Goal: Task Accomplishment & Management: Complete application form

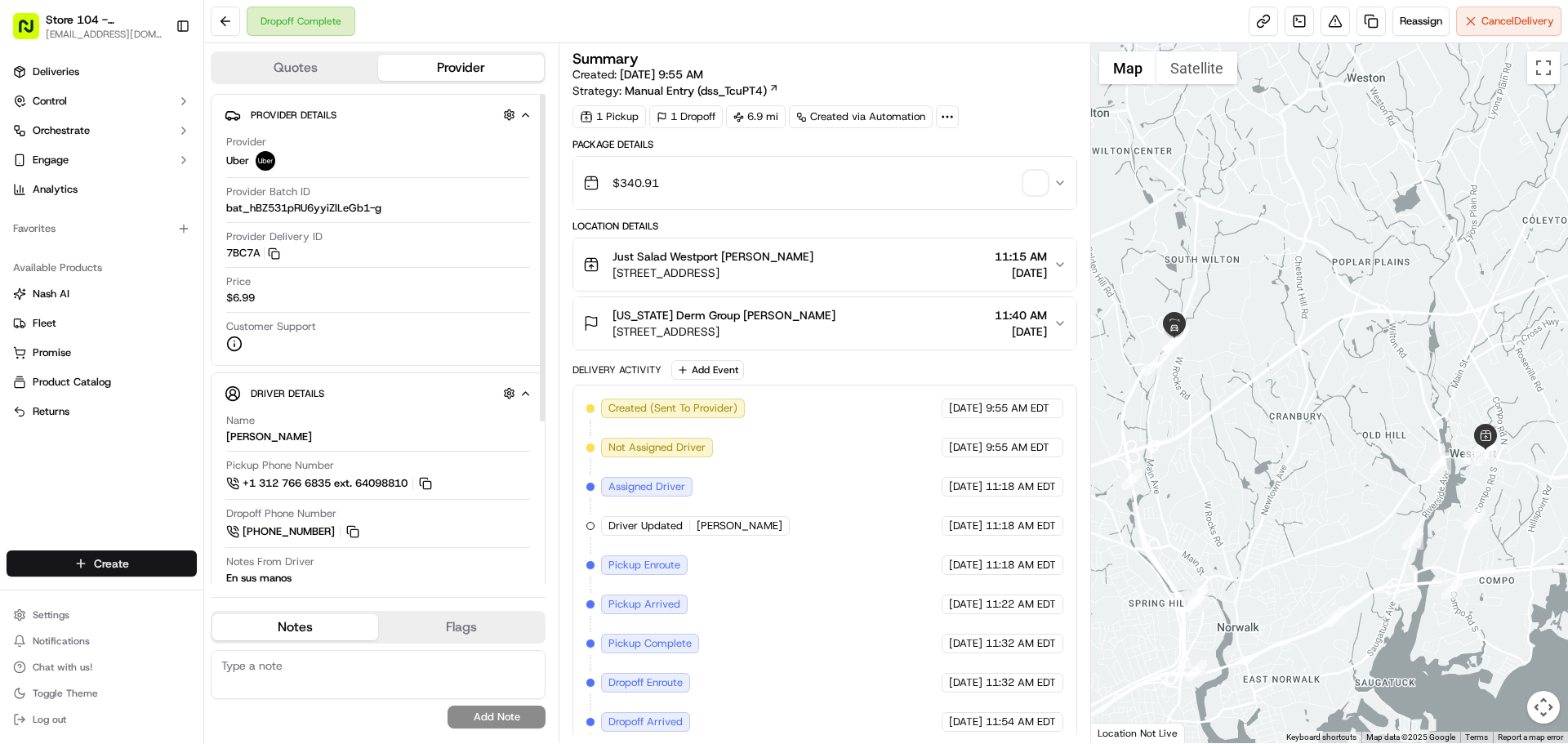
click at [75, 561] on html "Store 104 - Westport (Just Salad) [EMAIL_ADDRESS][DOMAIN_NAME] Toggle Sidebar D…" at bounding box center [784, 372] width 1568 height 744
click at [245, 596] on link "Delivery" at bounding box center [295, 594] width 182 height 29
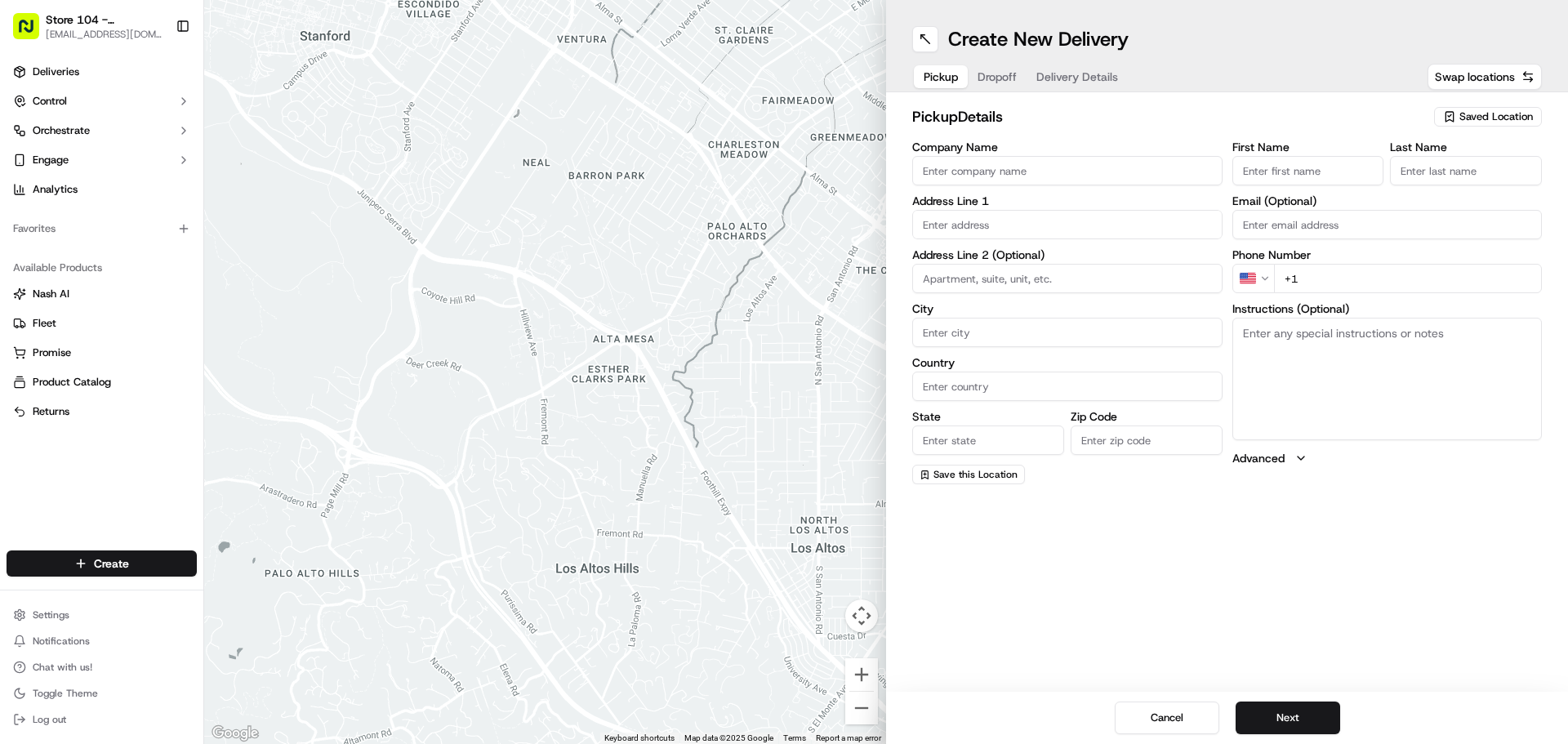
click at [949, 174] on input "Company Name" at bounding box center [1067, 171] width 310 height 29
type input "Just Salad"
type input "[STREET_ADDRESS]"
type input "Westport"
type input "[GEOGRAPHIC_DATA]"
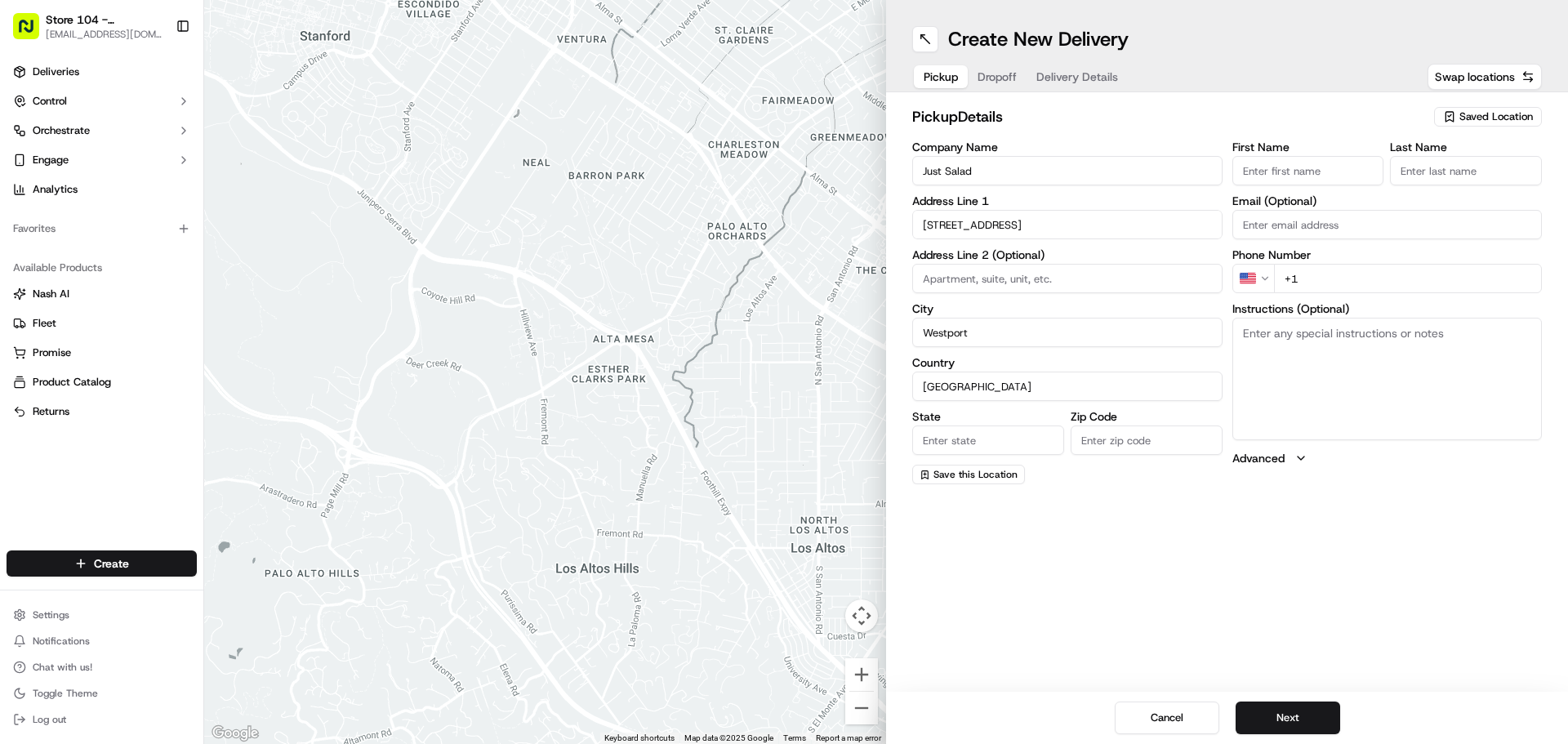
type input "CT"
type input "06880"
type input "[PERSON_NAME]"
type input "[EMAIL_ADDRESS][DOMAIN_NAME]"
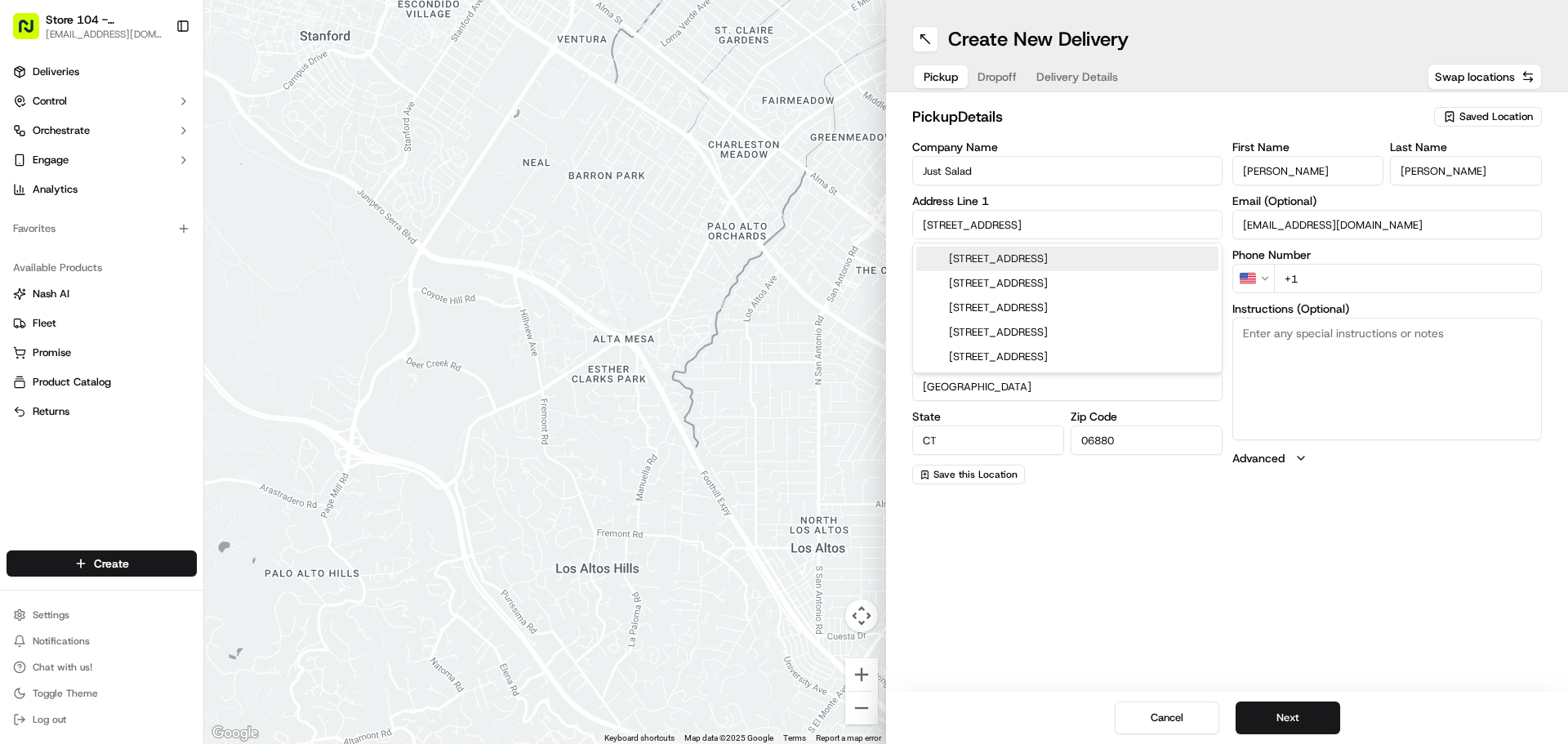
click at [1021, 224] on input "[STREET_ADDRESS]" at bounding box center [1067, 225] width 310 height 29
click at [1112, 130] on div "pickup Details Saved Location" at bounding box center [1226, 120] width 630 height 29
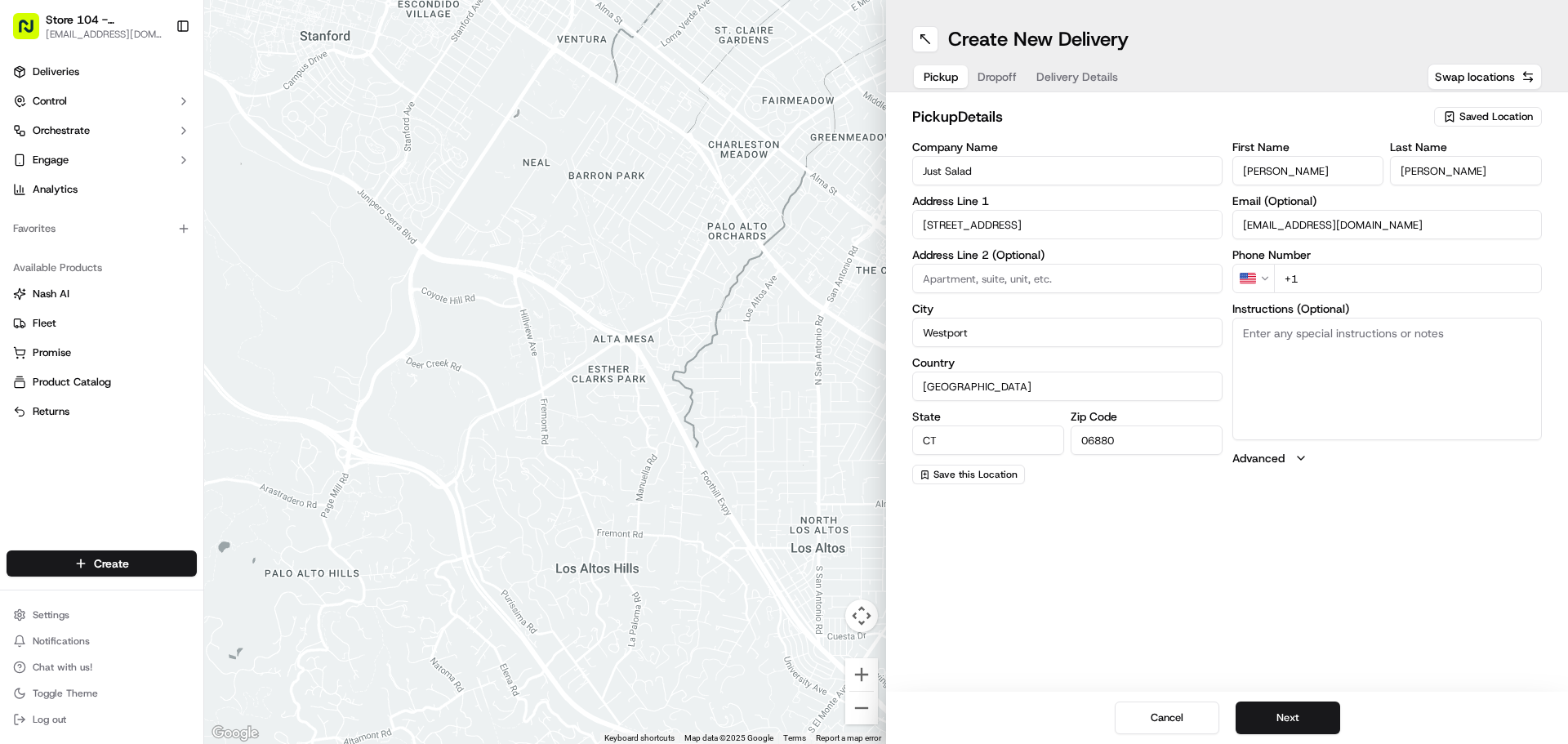
click at [1333, 276] on input "+1" at bounding box center [1408, 278] width 268 height 29
type input "[PHONE_NUMBER]"
click at [1302, 716] on button "Next" at bounding box center [1287, 717] width 104 height 32
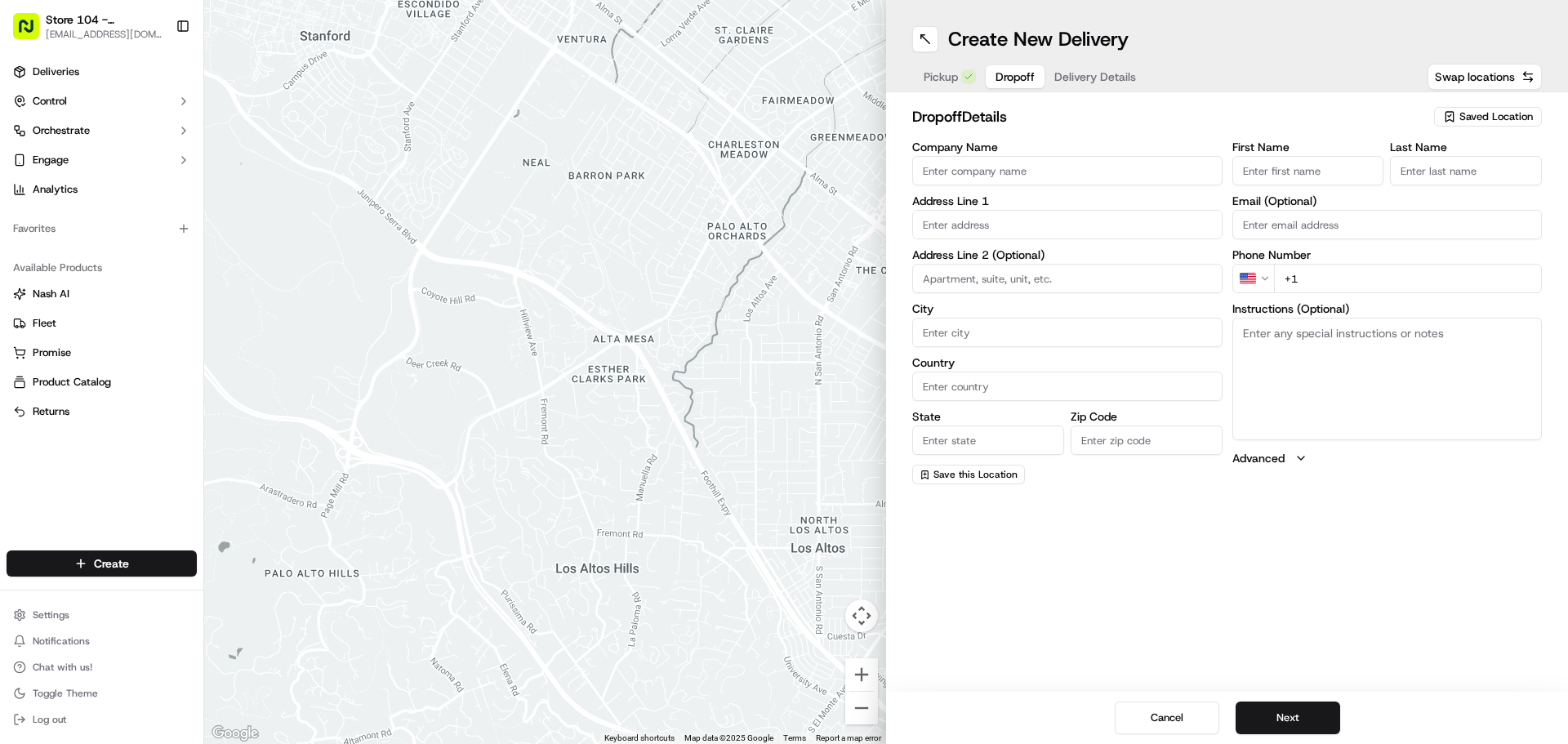
click at [979, 167] on input "Company Name" at bounding box center [1067, 171] width 310 height 29
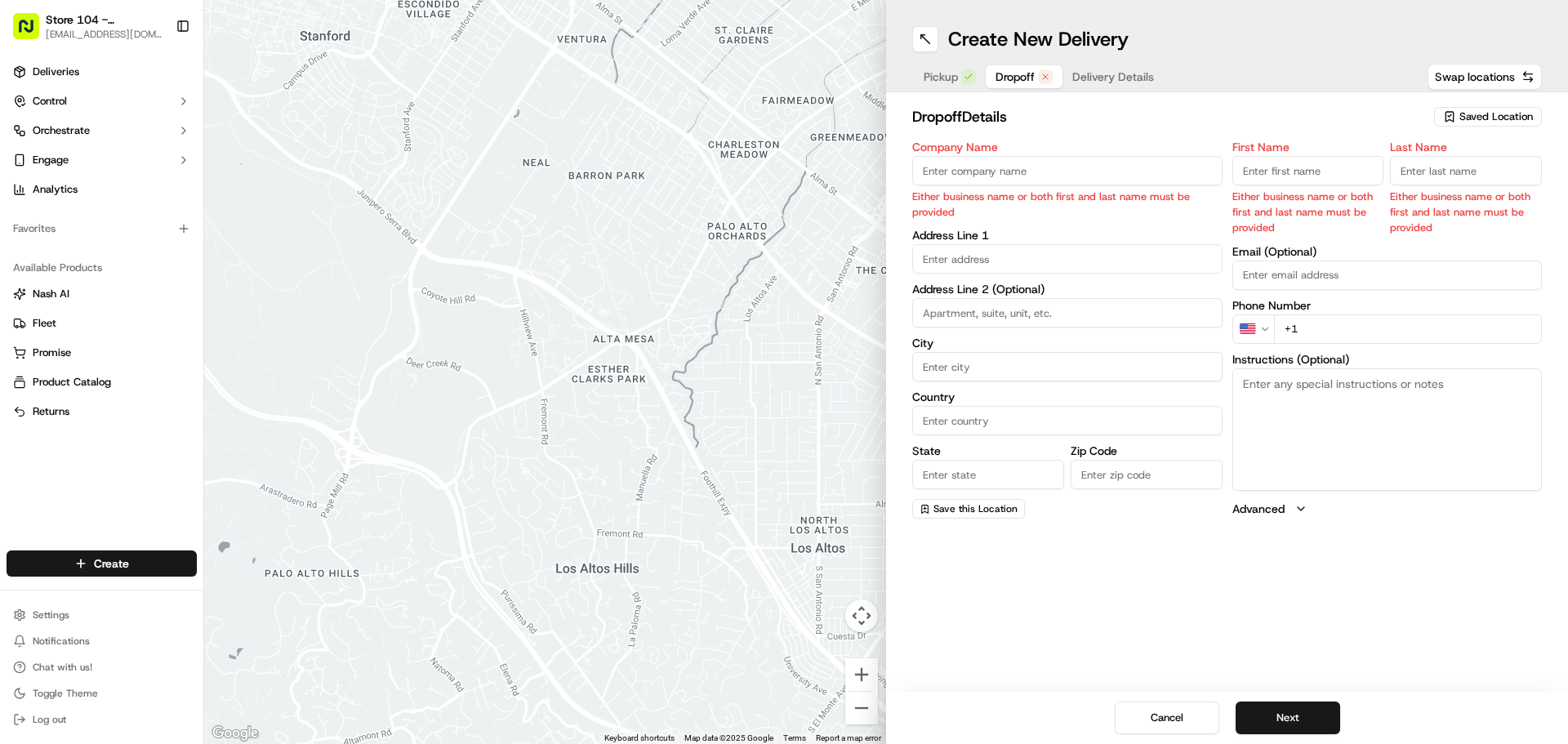
click at [1104, 174] on input "Company Name" at bounding box center [1067, 171] width 310 height 29
paste input "[PERSON_NAME] dermatology"
click at [984, 177] on input "[PERSON_NAME] dermatology" at bounding box center [1067, 171] width 310 height 29
type input "[PERSON_NAME] Dermatology"
click at [1319, 165] on input "First Name" at bounding box center [1308, 171] width 152 height 29
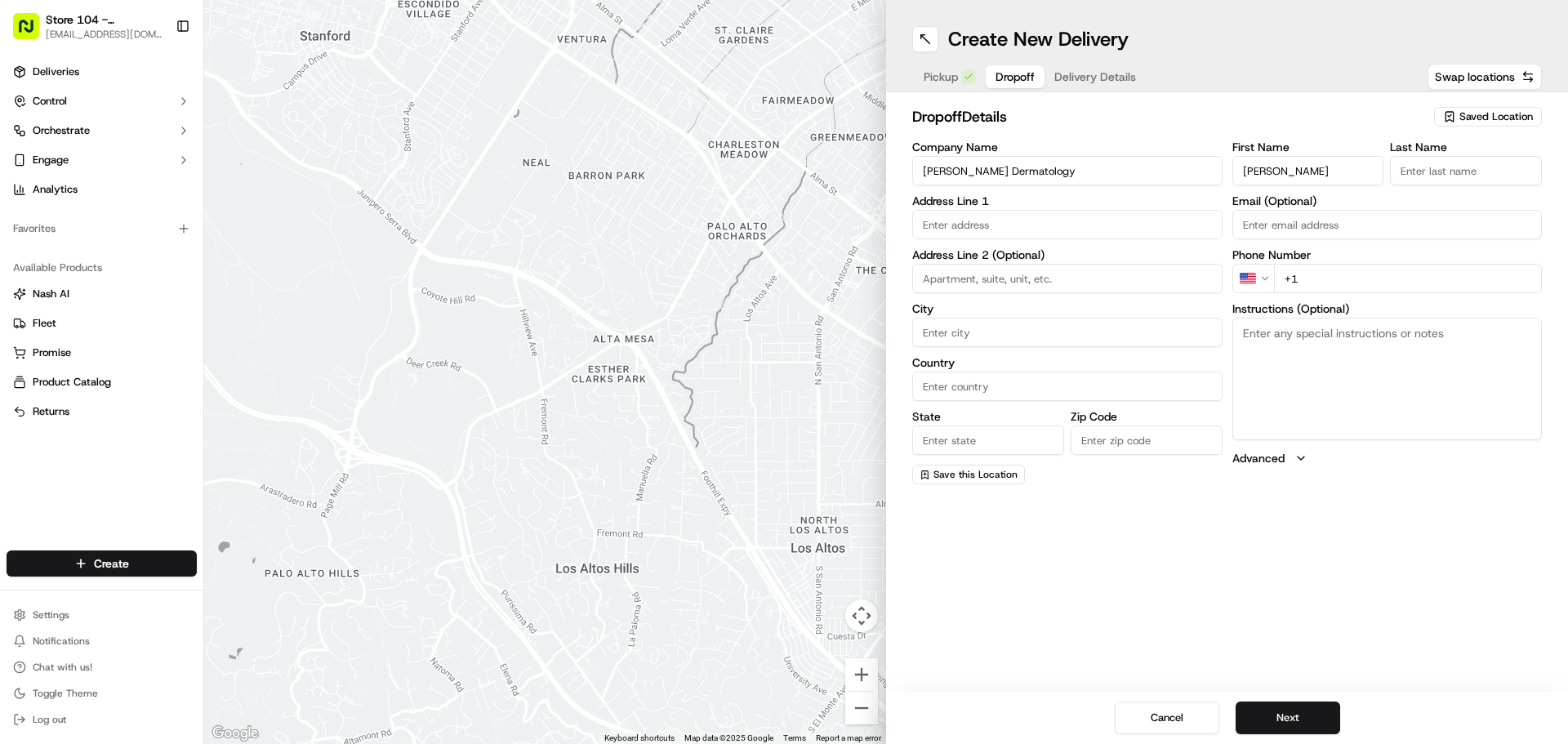
type input "[PERSON_NAME]"
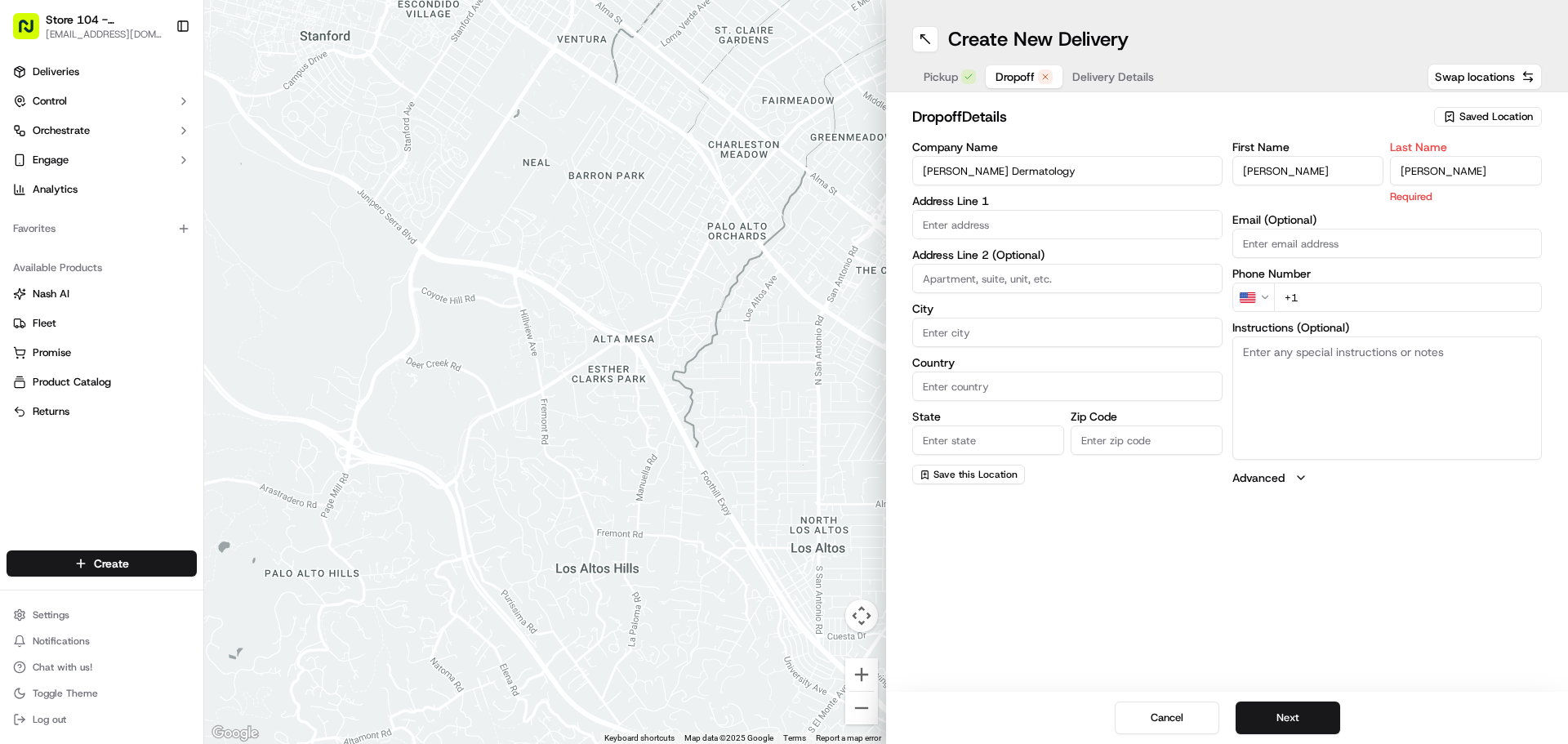
type input "[PERSON_NAME]"
click at [1048, 229] on input "text" at bounding box center [1067, 225] width 310 height 29
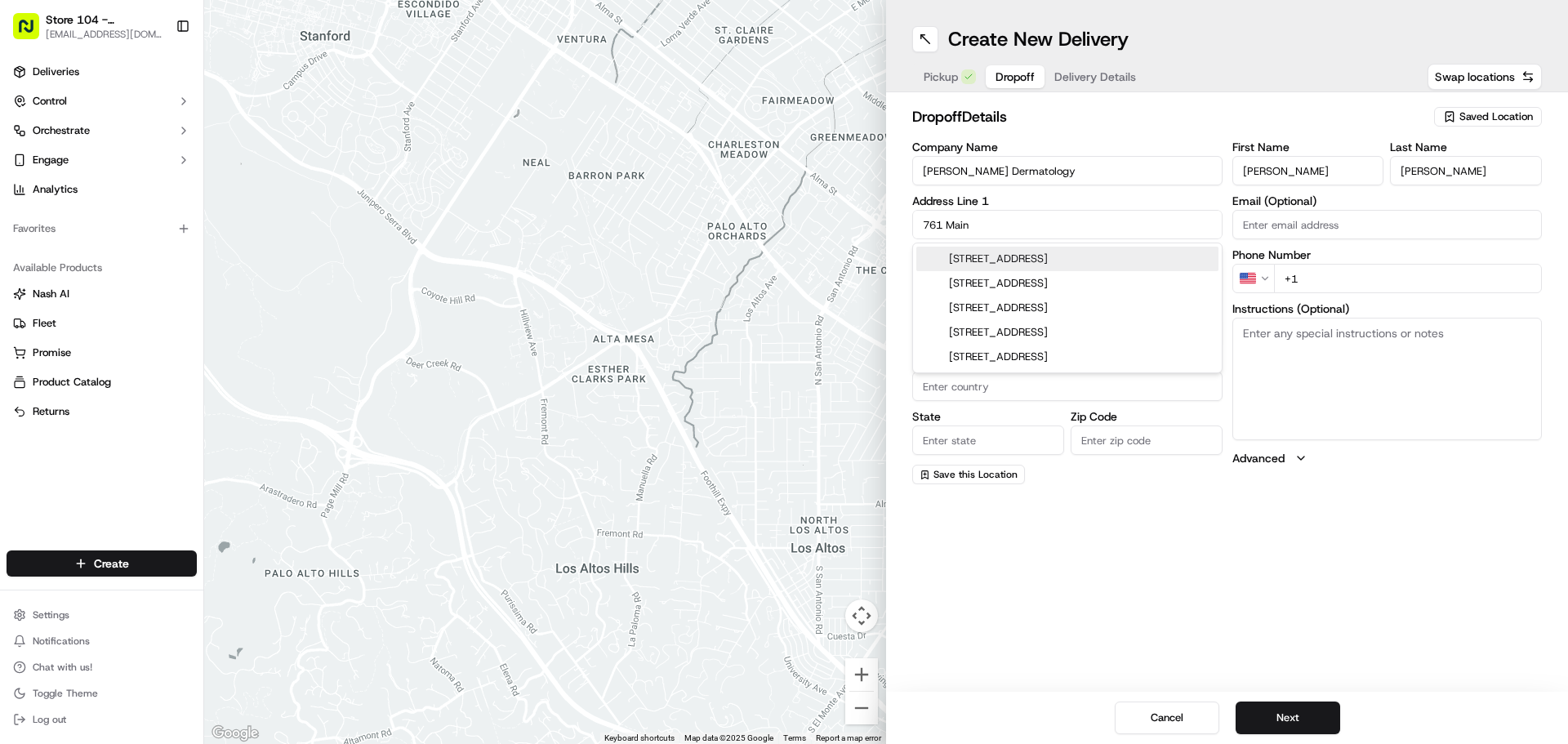
click at [970, 270] on div "[STREET_ADDRESS]" at bounding box center [1066, 259] width 302 height 24
type input "[STREET_ADDRESS]"
type input "[GEOGRAPHIC_DATA][PERSON_NAME]"
type input "[GEOGRAPHIC_DATA]"
type input "NY"
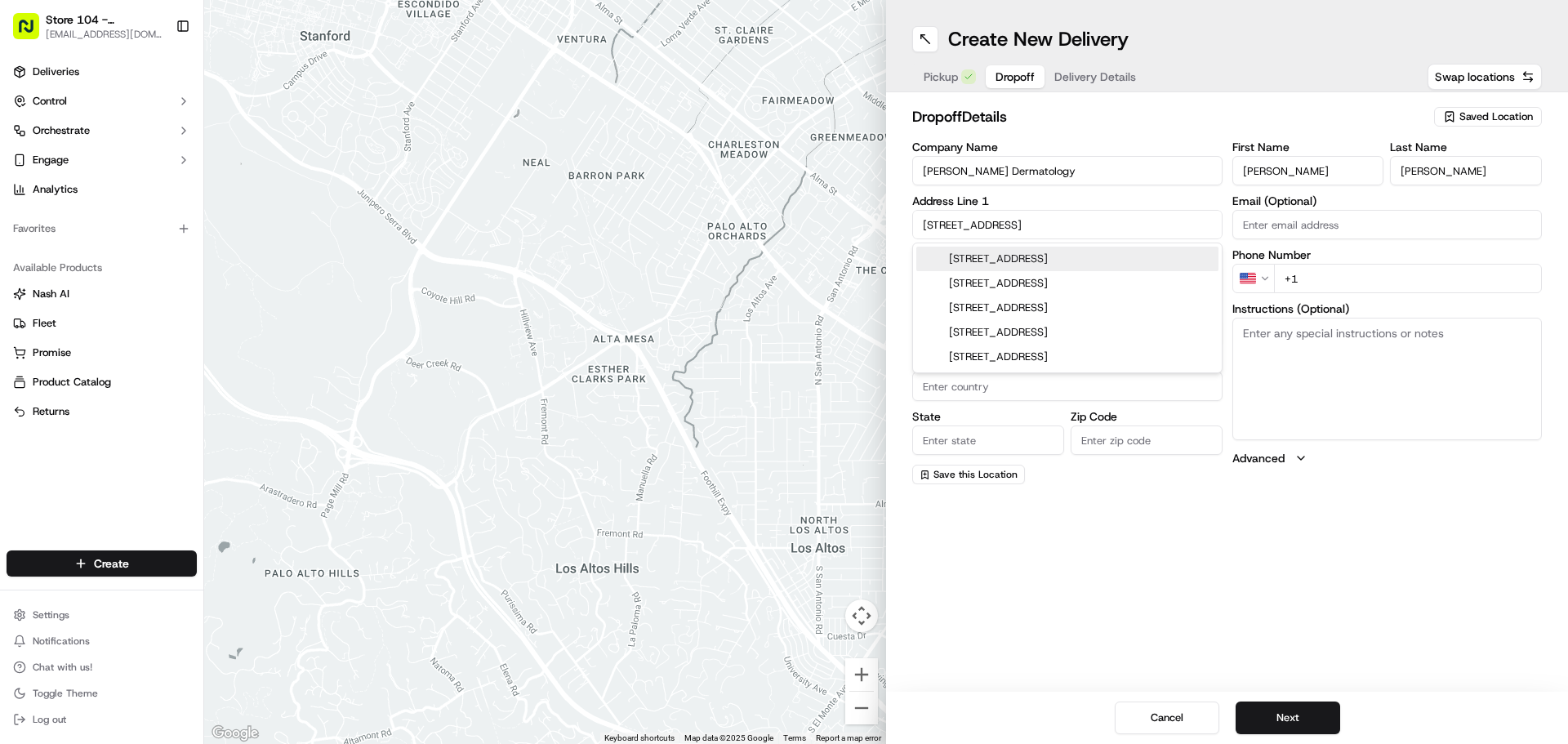
type input "10805"
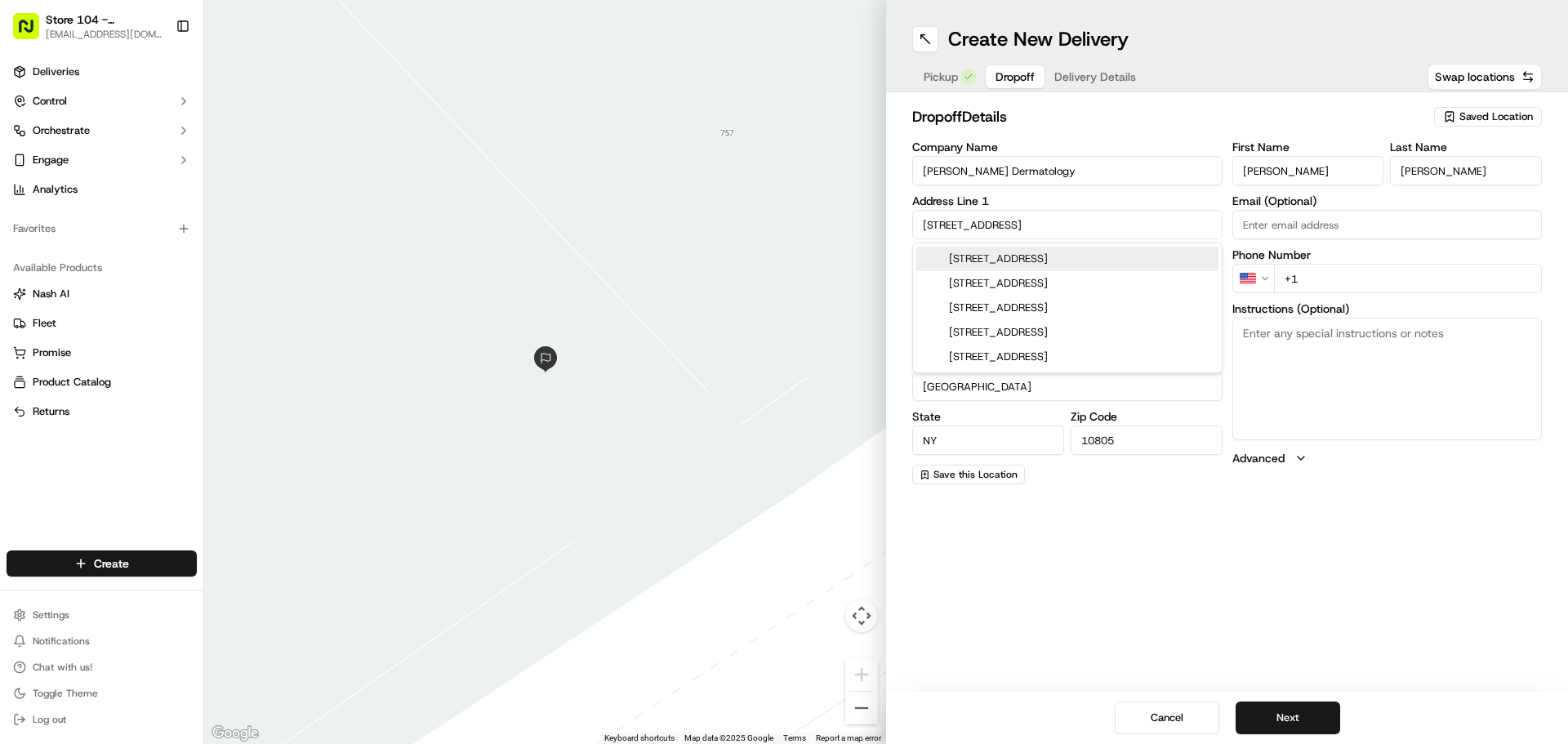
click at [1015, 228] on input "[STREET_ADDRESS]" at bounding box center [1067, 225] width 310 height 29
type input "[STREET_ADDRESS]"
click at [1060, 194] on div "Company Name [PERSON_NAME] Dermatology Address Line [GEOGRAPHIC_DATA][STREET_AD…" at bounding box center [1067, 312] width 310 height 343
click at [950, 337] on input "[GEOGRAPHIC_DATA][PERSON_NAME]" at bounding box center [1067, 332] width 310 height 29
drag, startPoint x: 1013, startPoint y: 337, endPoint x: 805, endPoint y: 338, distance: 208.0
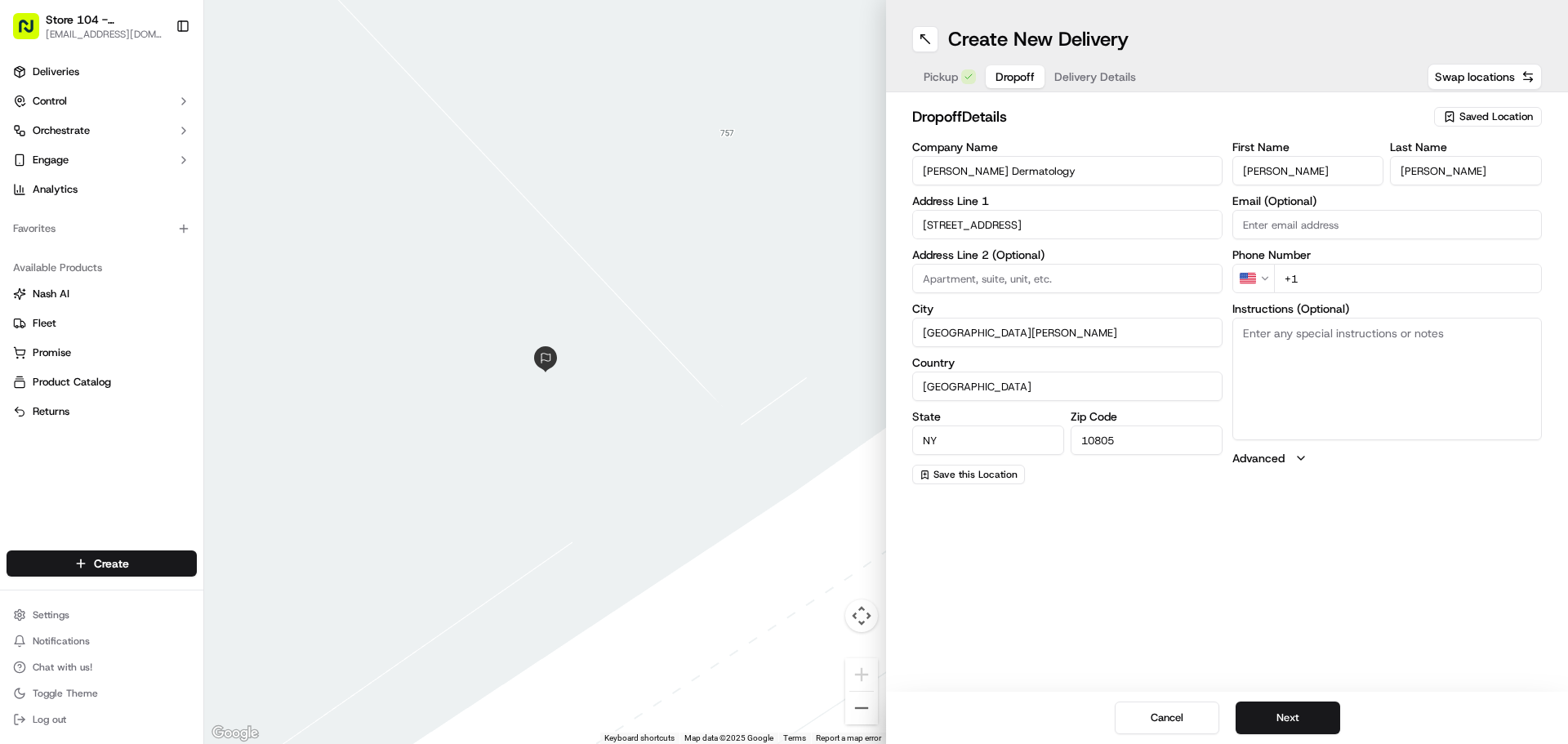
click at [805, 338] on div "← Move left → Move right ↑ Move up ↓ Move down + Zoom in - Zoom out Home Jump l…" at bounding box center [886, 372] width 1364 height 744
type input "[GEOGRAPHIC_DATA]"
click at [1203, 372] on input "[GEOGRAPHIC_DATA]" at bounding box center [1067, 387] width 310 height 29
click at [957, 447] on input "NY" at bounding box center [988, 440] width 152 height 29
type input "N"
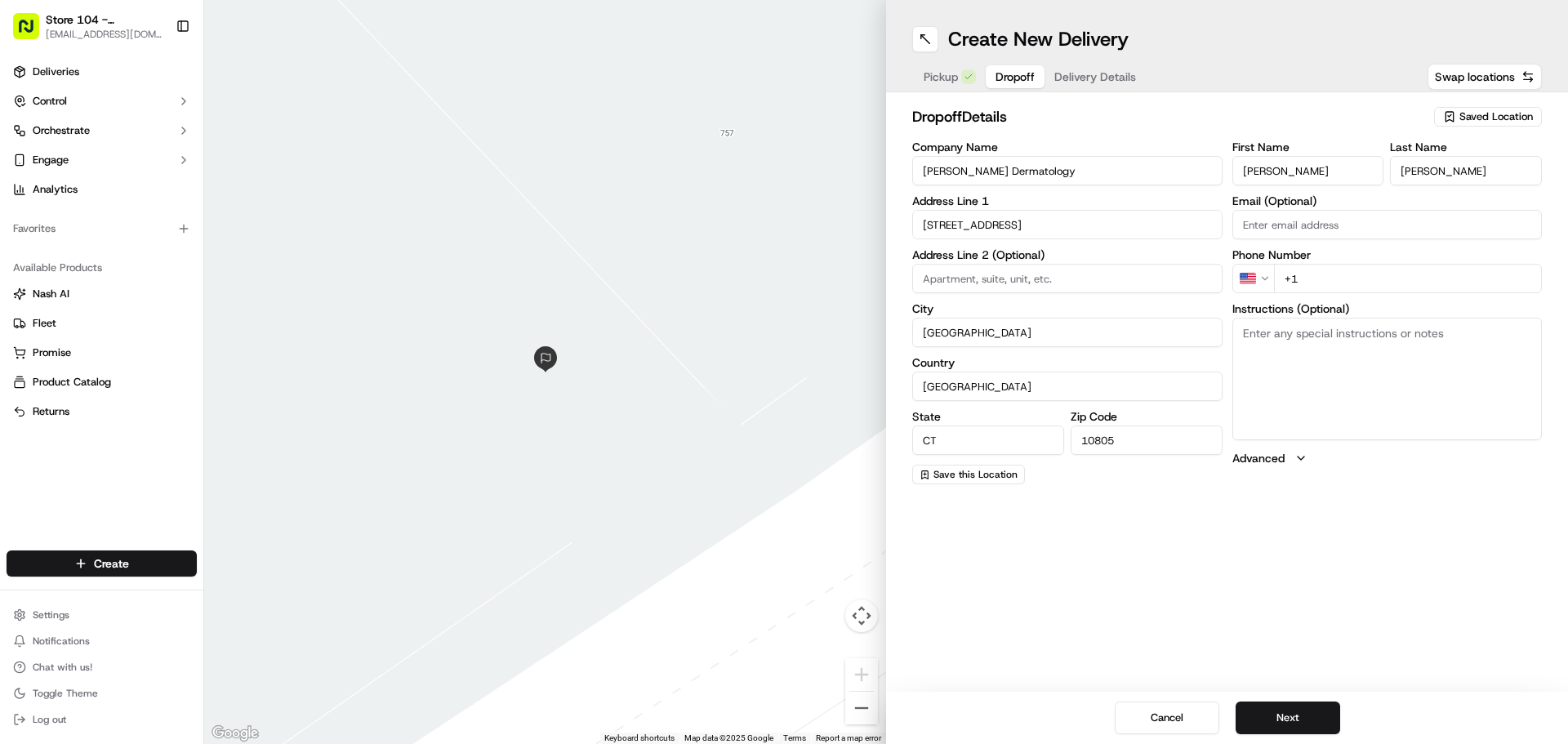
type input "CT"
click at [1130, 445] on input "10805" at bounding box center [1146, 440] width 152 height 29
drag, startPoint x: 1130, startPoint y: 445, endPoint x: 1024, endPoint y: 447, distance: 106.0
click at [1024, 447] on div "State [US_STATE] Zip Code 10805" at bounding box center [1067, 433] width 310 height 44
type input "06851"
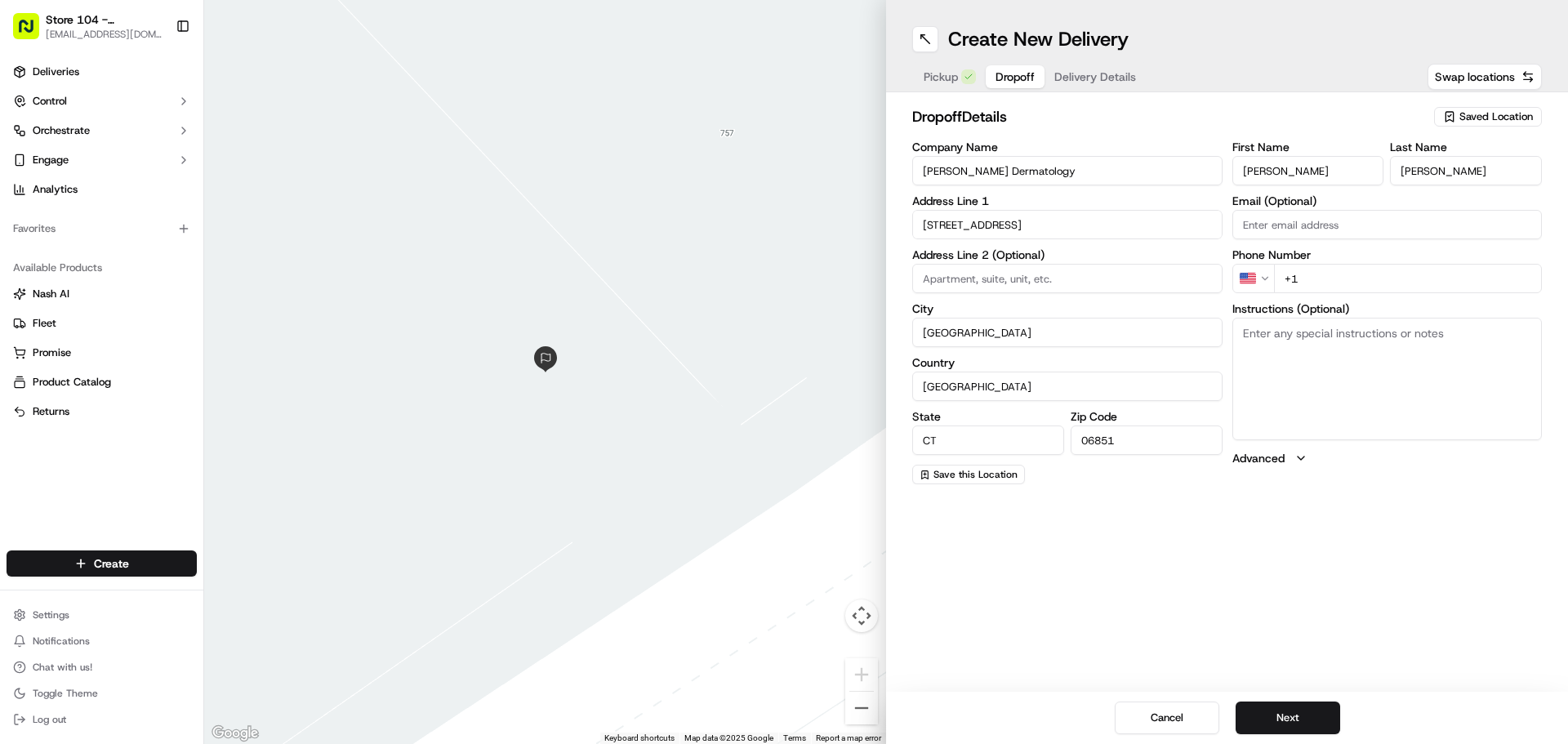
click at [1054, 566] on div "Create New Delivery Pickup Dropoff Delivery Details Swap locations dropoff Deta…" at bounding box center [1226, 372] width 681 height 744
click at [1325, 284] on input "+1" at bounding box center [1408, 278] width 268 height 29
type input "[PHONE_NUMBER]"
click at [1279, 717] on button "Next" at bounding box center [1287, 717] width 104 height 32
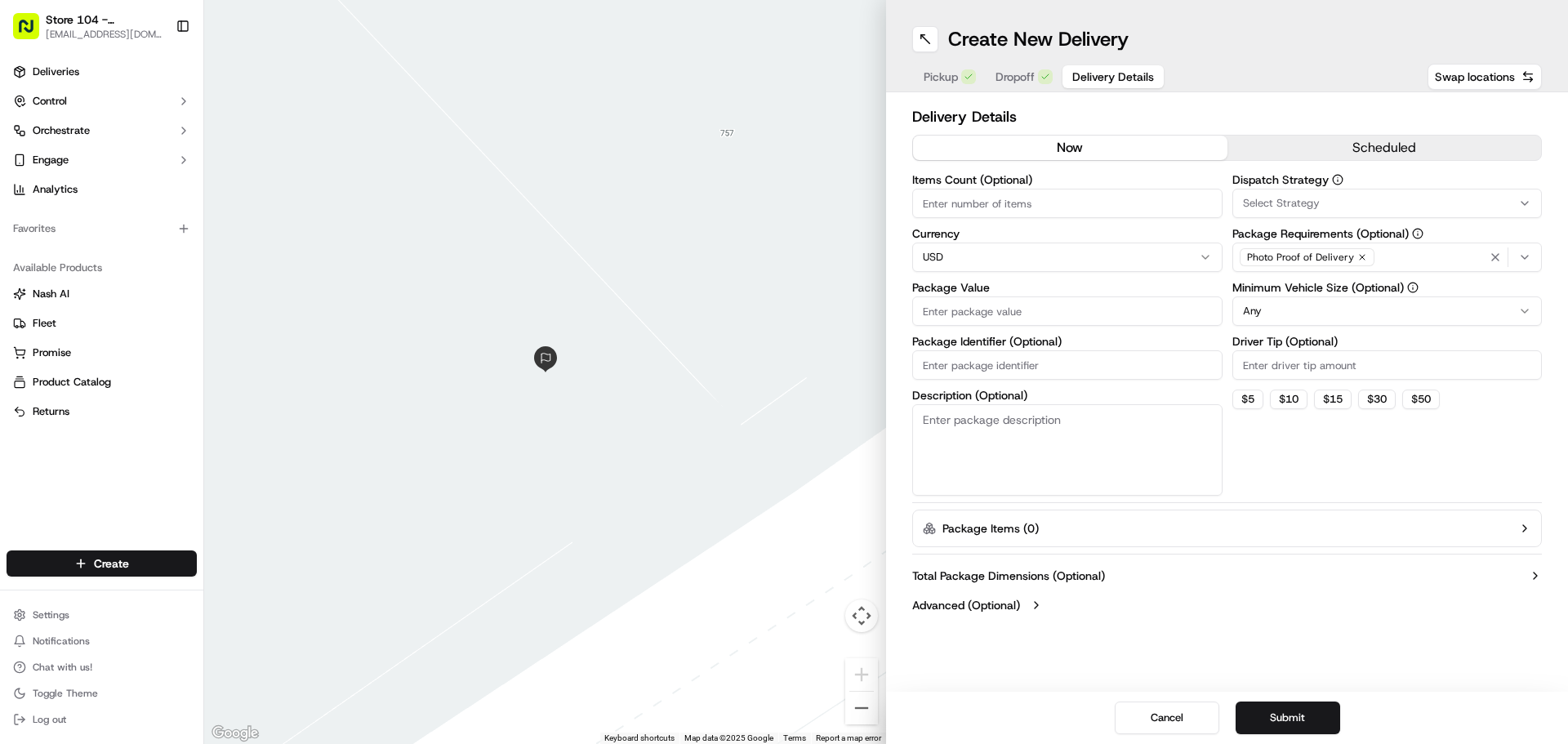
click at [1413, 141] on button "scheduled" at bounding box center [1384, 147] width 314 height 24
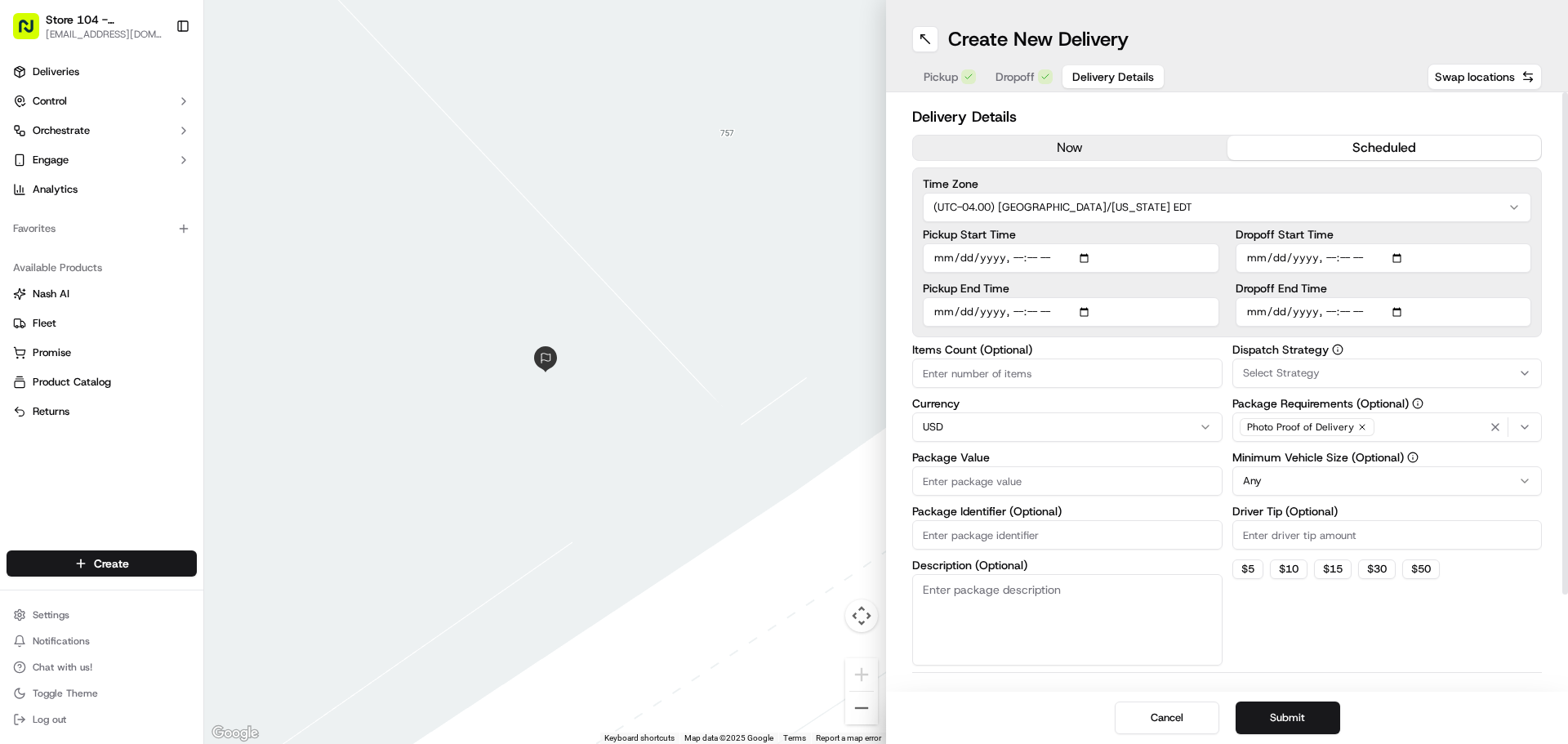
click at [1045, 145] on button "now" at bounding box center [1070, 147] width 314 height 24
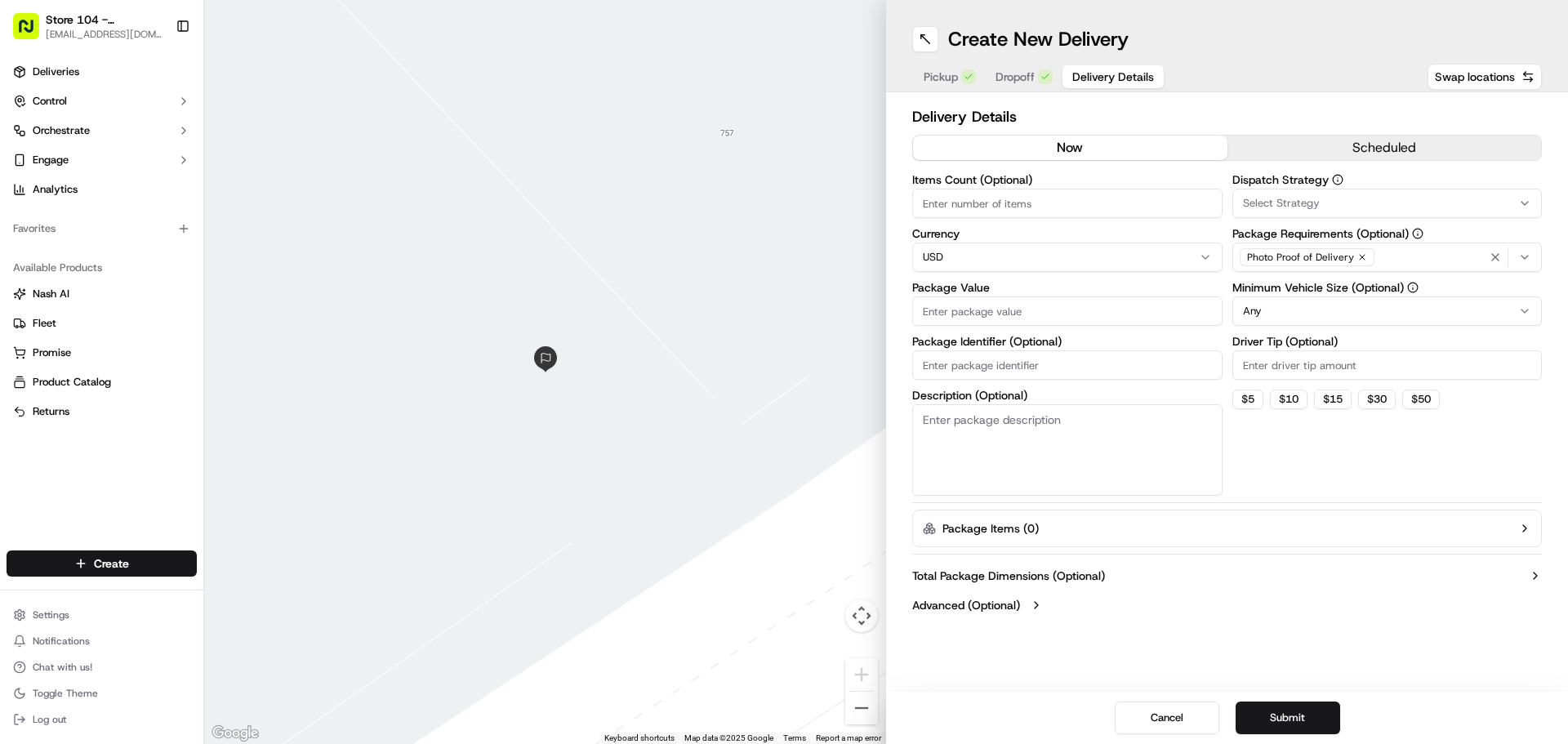
click at [1023, 207] on input "Items Count (Optional)" at bounding box center [1067, 203] width 310 height 29
type input "6"
click at [1031, 312] on input "Package Value" at bounding box center [1067, 311] width 310 height 29
type input "550.93"
click at [1300, 721] on button "Submit" at bounding box center [1287, 717] width 104 height 32
